Goal: Information Seeking & Learning: Check status

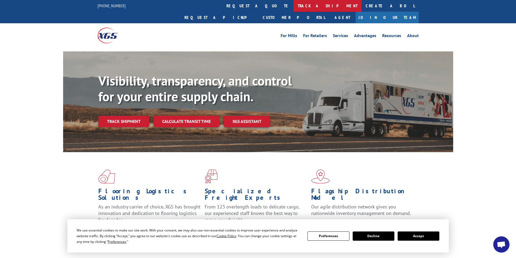
click at [294, 7] on link "track a shipment" at bounding box center [328, 6] width 68 height 12
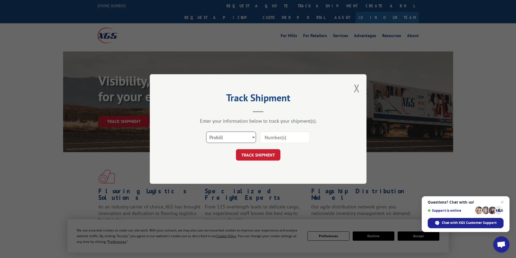
click at [254, 137] on select "Select category... Probill BOL PO" at bounding box center [231, 137] width 50 height 11
select select "bol"
click at [206, 132] on select "Select category... Probill BOL PO" at bounding box center [231, 137] width 50 height 11
click at [291, 139] on input at bounding box center [285, 137] width 50 height 11
type input "406795-01"
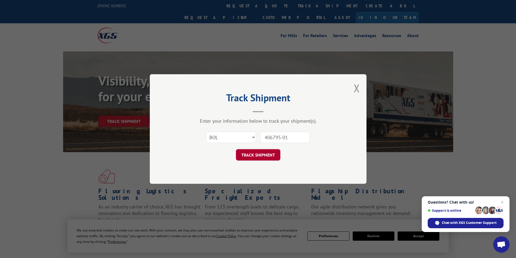
click at [250, 158] on button "TRACK SHIPMENT" at bounding box center [258, 154] width 44 height 11
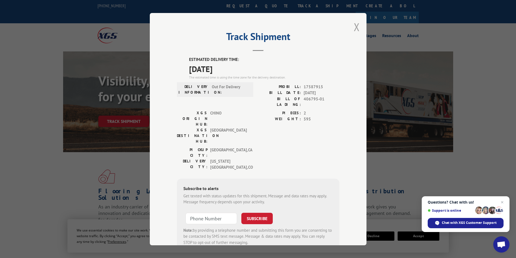
click at [354, 25] on button "Close modal" at bounding box center [357, 27] width 6 height 14
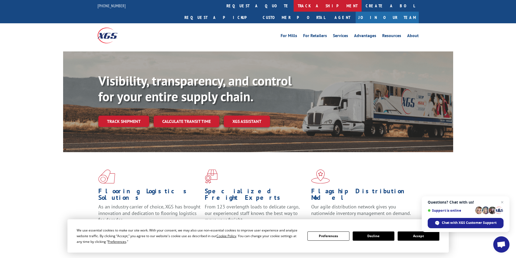
click at [294, 6] on link "track a shipment" at bounding box center [328, 6] width 68 height 12
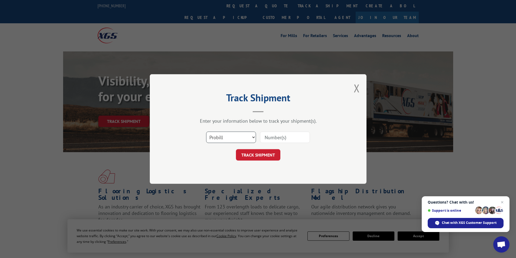
click at [253, 138] on select "Select category... Probill BOL PO" at bounding box center [231, 137] width 50 height 11
select select "bol"
click at [206, 132] on select "Select category... Probill BOL PO" at bounding box center [231, 137] width 50 height 11
click at [290, 138] on input at bounding box center [285, 137] width 50 height 11
click at [58, 126] on div "Track Shipment Enter your information below to track your shipment(s). Select c…" at bounding box center [258, 129] width 516 height 258
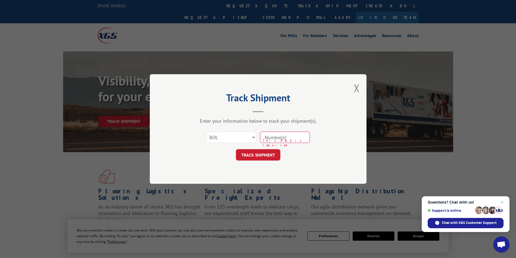
click at [276, 137] on input at bounding box center [285, 137] width 50 height 11
type input "5996044"
click at [274, 153] on button "TRACK SHIPMENT" at bounding box center [258, 154] width 44 height 11
